Goal: Task Accomplishment & Management: Manage account settings

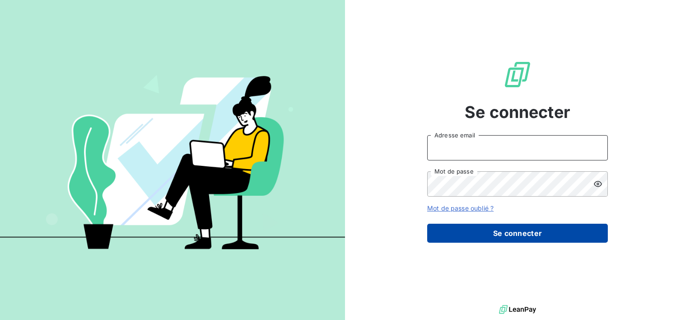
type input "[PERSON_NAME][EMAIL_ADDRESS][DOMAIN_NAME]"
click at [495, 239] on button "Se connecter" at bounding box center [517, 233] width 181 height 19
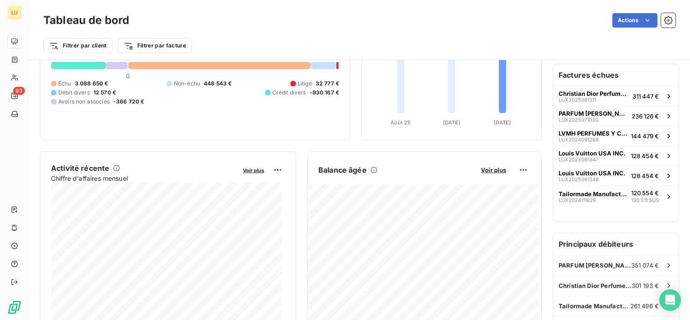
scroll to position [90, 0]
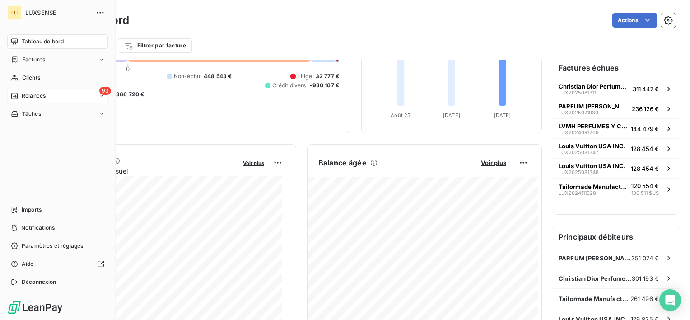
click at [36, 90] on div "93 Relances" at bounding box center [57, 96] width 101 height 14
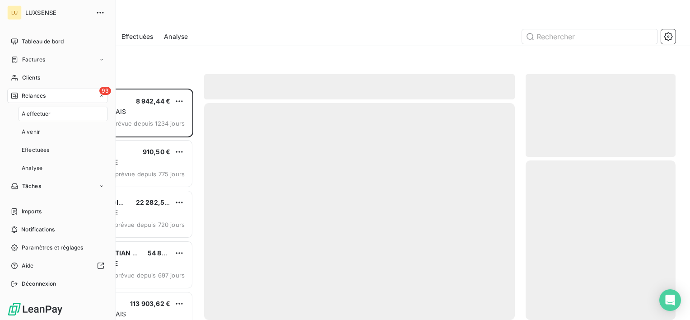
click at [39, 110] on span "À effectuer" at bounding box center [36, 114] width 29 height 8
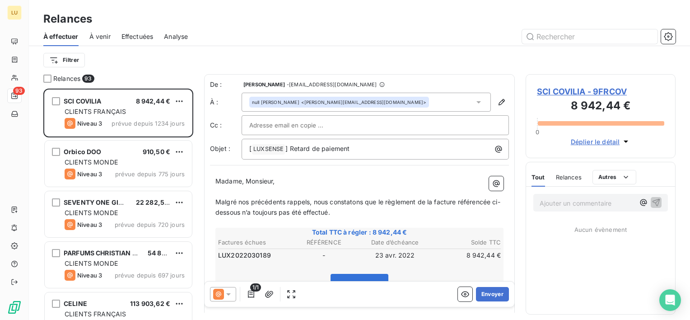
click at [100, 35] on span "À venir" at bounding box center [99, 36] width 21 height 9
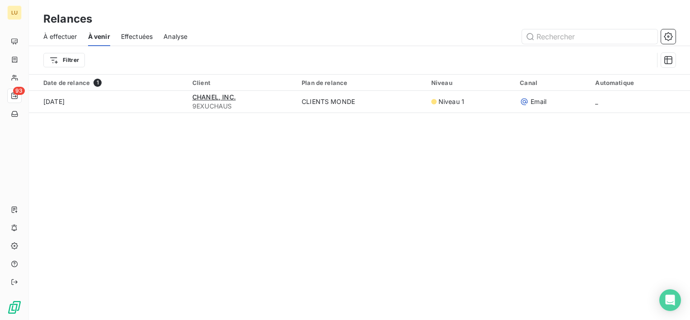
click at [134, 36] on span "Effectuées" at bounding box center [137, 36] width 32 height 9
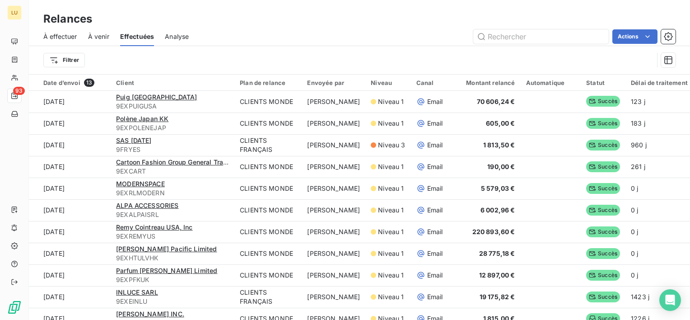
click at [58, 38] on span "À effectuer" at bounding box center [60, 36] width 34 height 9
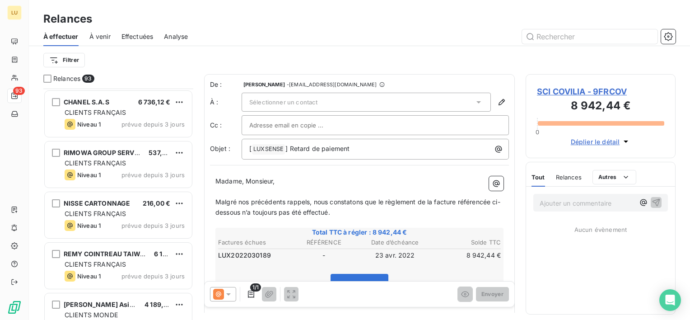
scroll to position [4474, 0]
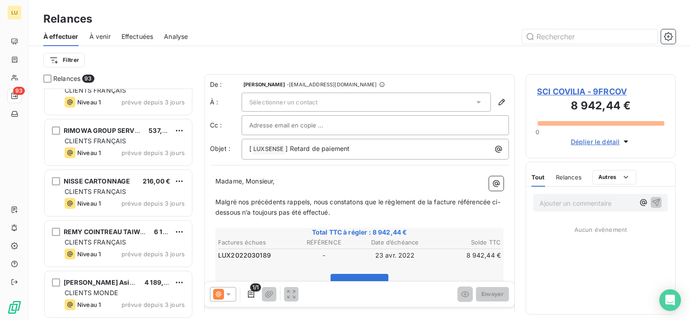
click at [137, 23] on div "Relances" at bounding box center [359, 19] width 661 height 16
click at [131, 39] on span "Effectuées" at bounding box center [138, 36] width 32 height 9
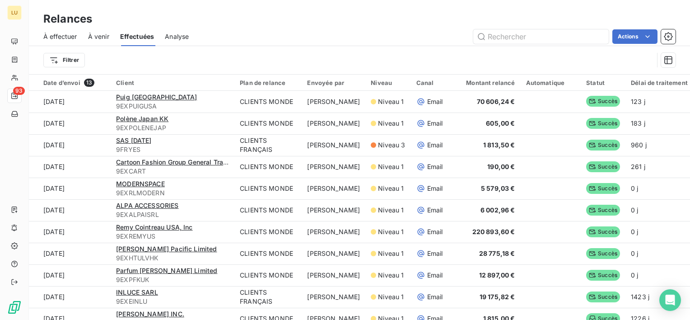
click at [95, 38] on span "À venir" at bounding box center [98, 36] width 21 height 9
